Goal: Navigation & Orientation: Find specific page/section

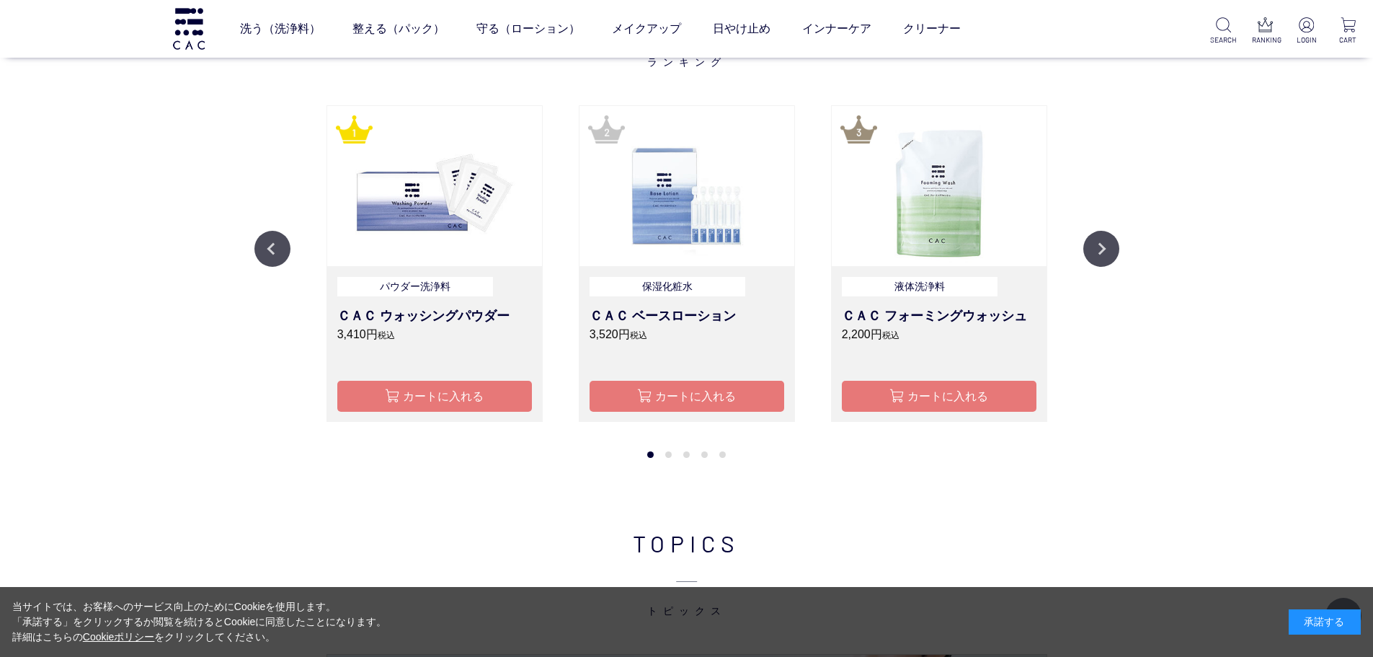
scroll to position [1879, 0]
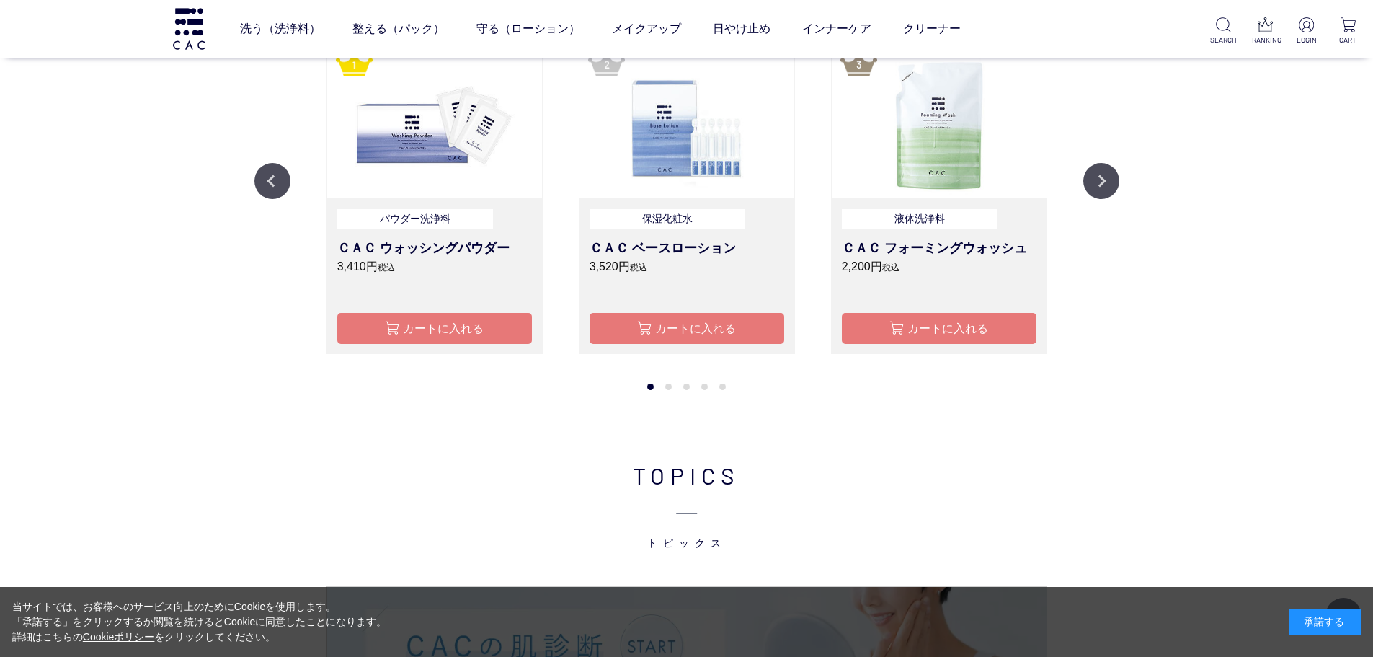
click at [861, 529] on span "トピックス" at bounding box center [686, 521] width 865 height 58
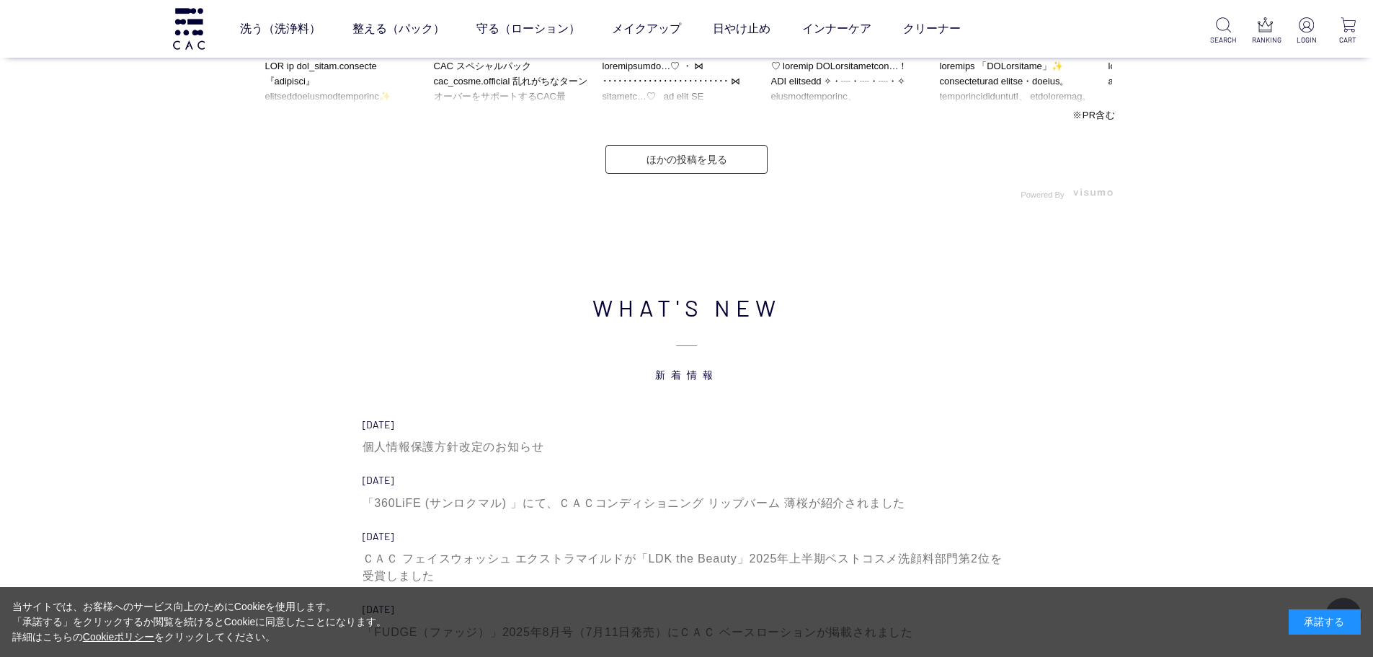
scroll to position [4763, 0]
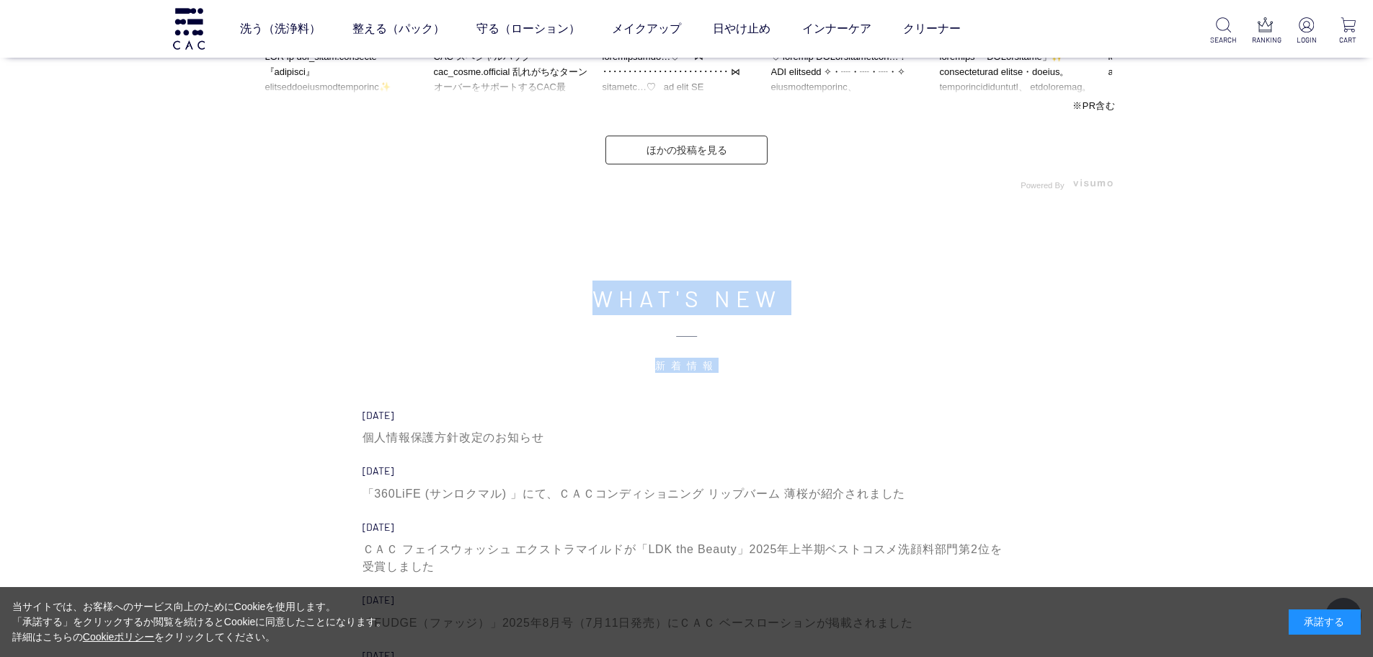
drag, startPoint x: 531, startPoint y: 314, endPoint x: 727, endPoint y: 371, distance: 204.4
click at [727, 371] on h2 "WHAT'S NEW 新着情報" at bounding box center [686, 326] width 865 height 92
click at [727, 371] on span "新着情報" at bounding box center [686, 344] width 865 height 58
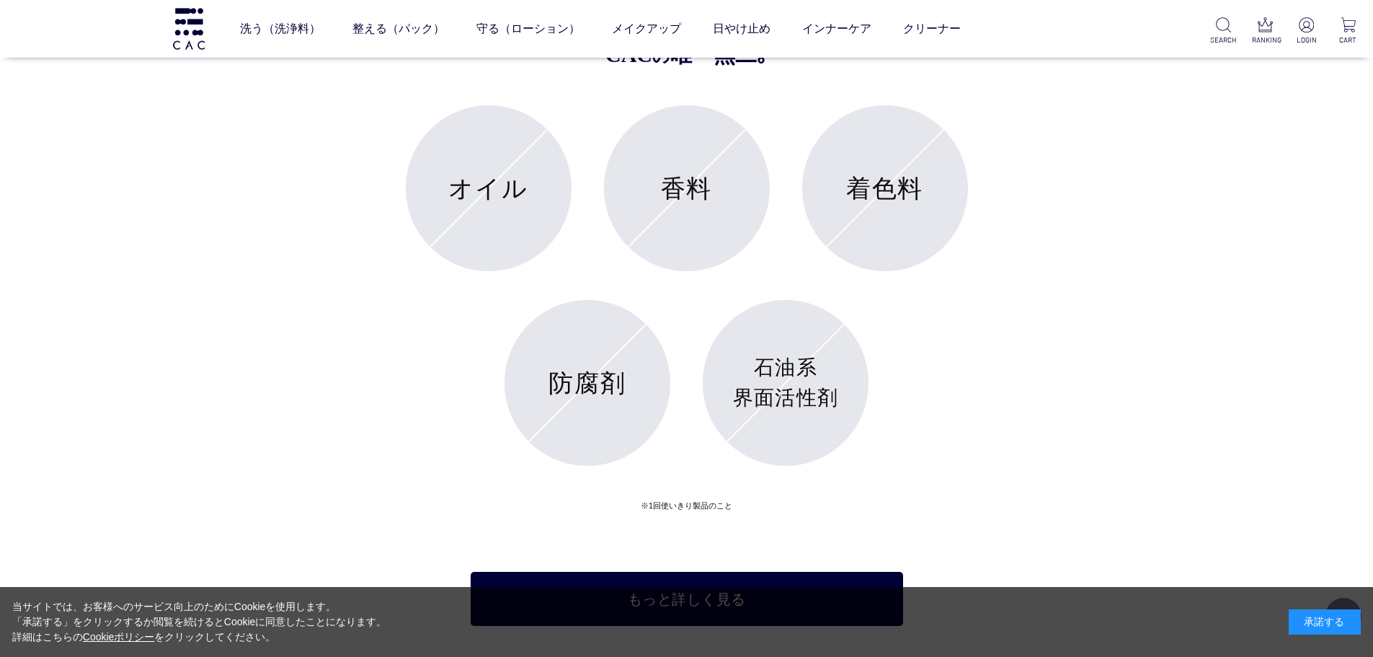
scroll to position [5772, 0]
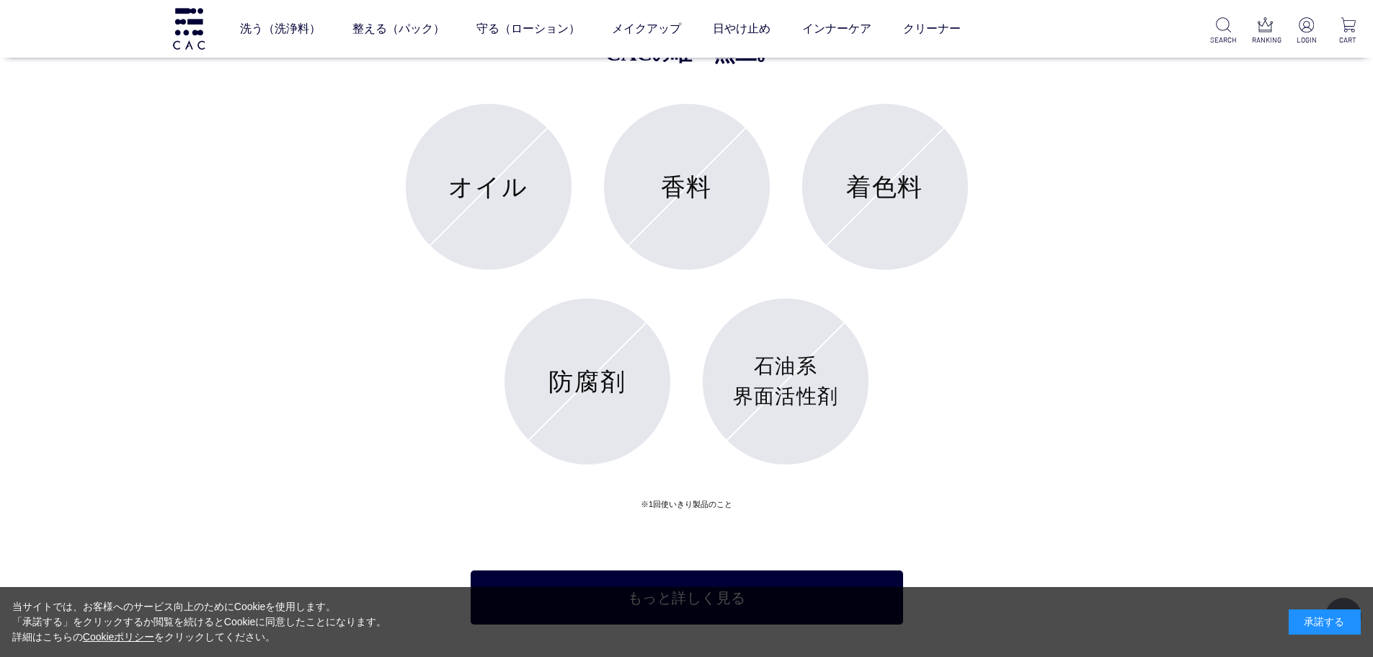
drag, startPoint x: 991, startPoint y: 464, endPoint x: 1079, endPoint y: 449, distance: 90.0
click at [1079, 449] on div "ABOUT CAC CACについて 肌 の 機能 を 妨げない CAC の 唯一無二｡ オイル 香料 着色料 防腐剤 石油系 界面活性剤 ※1回使いきり製品の…" at bounding box center [686, 250] width 865 height 748
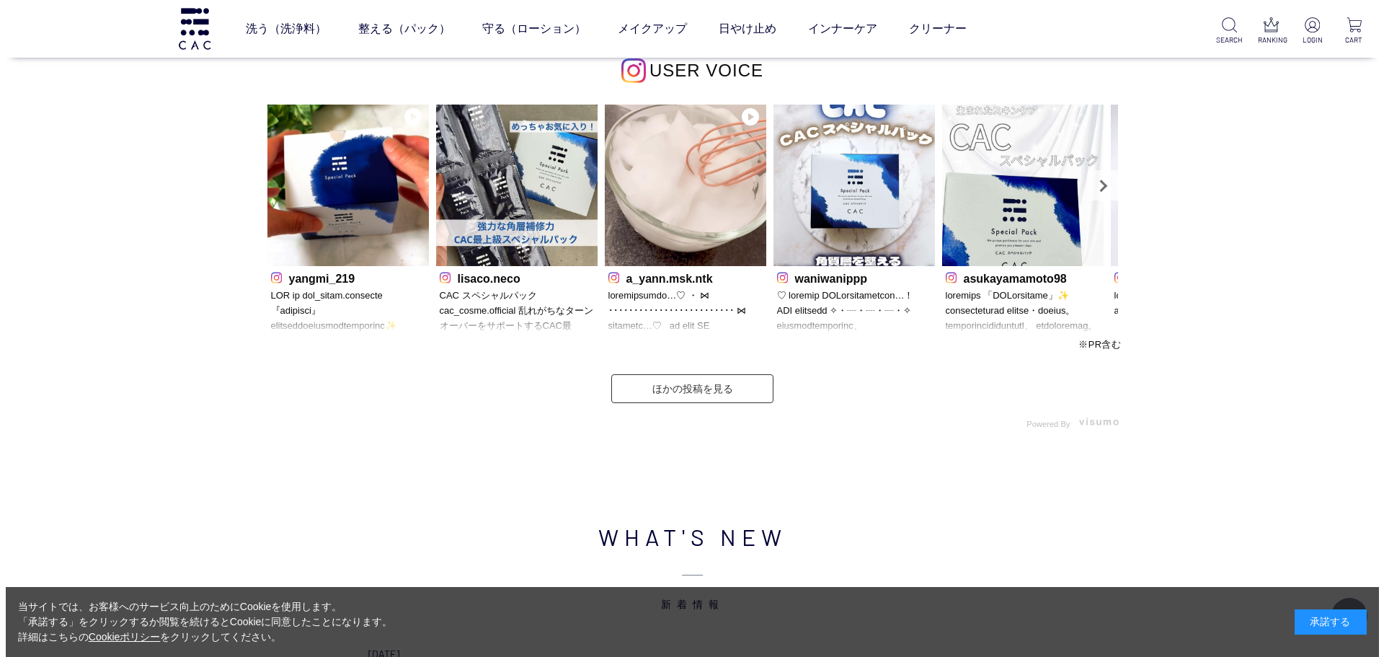
scroll to position [4366, 0]
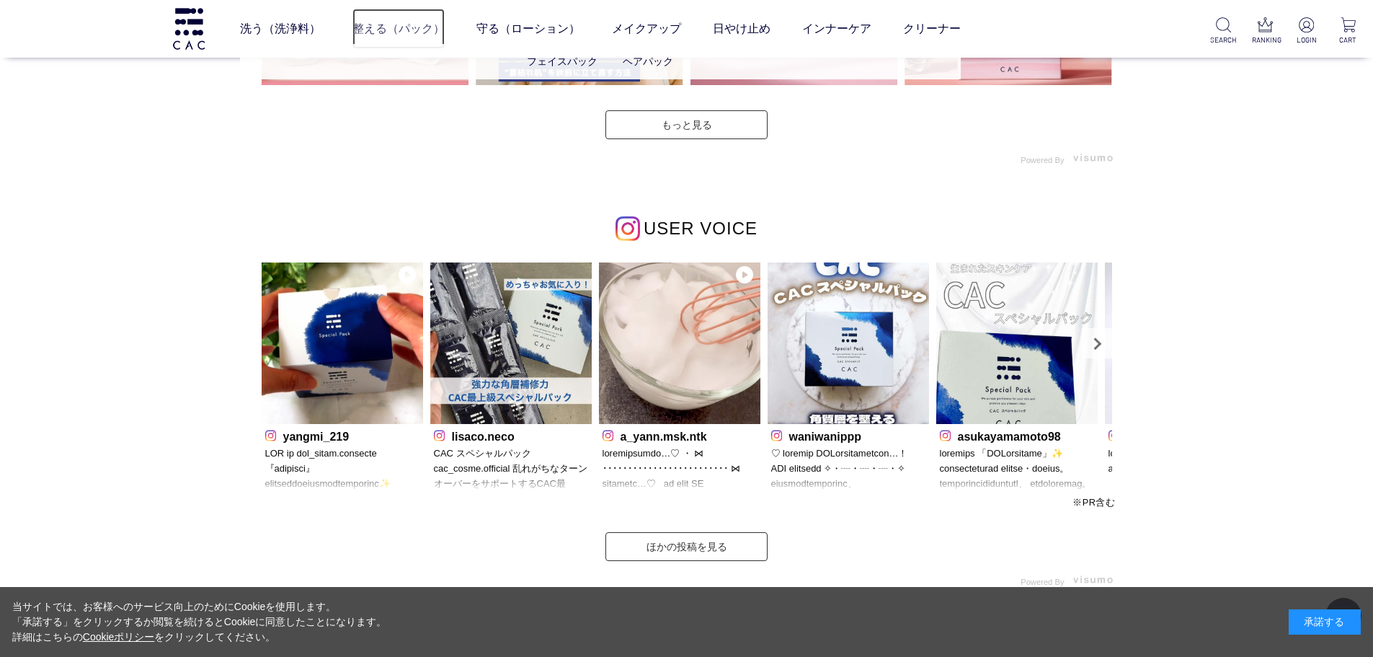
click at [394, 20] on link "整える（パック）" at bounding box center [399, 29] width 92 height 40
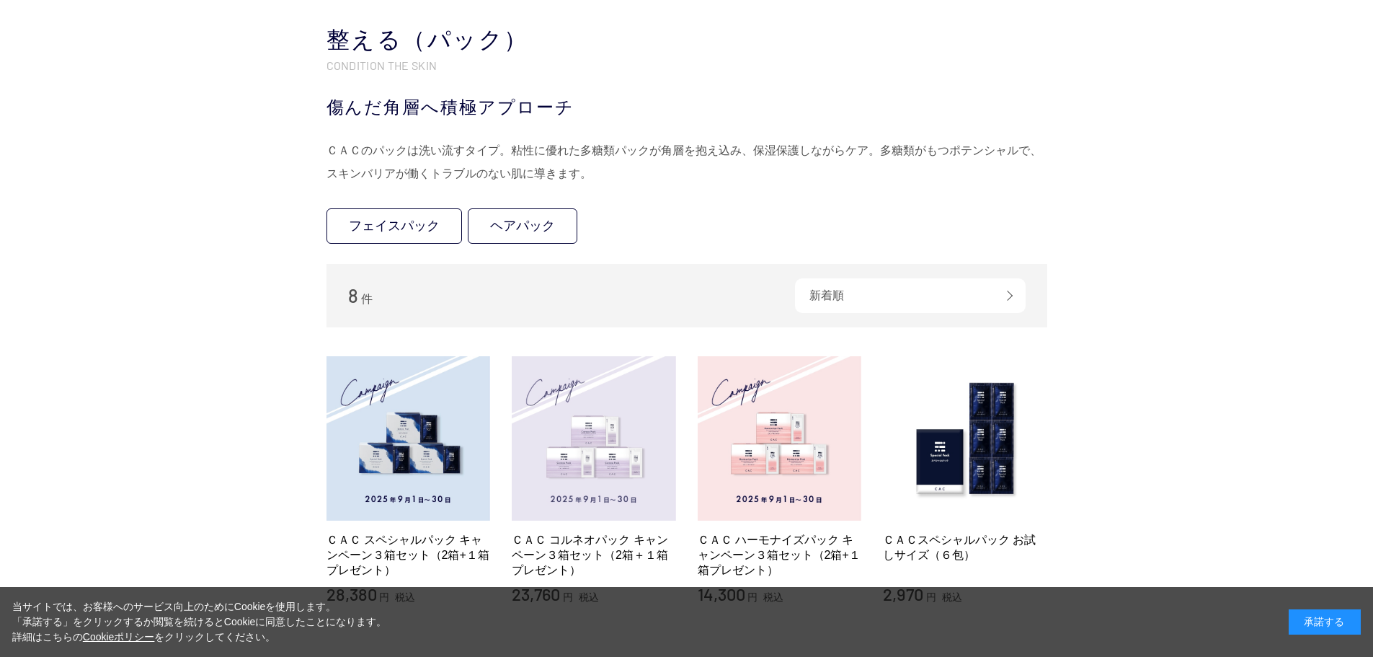
scroll to position [288, 0]
